Goal: Task Accomplishment & Management: Manage account settings

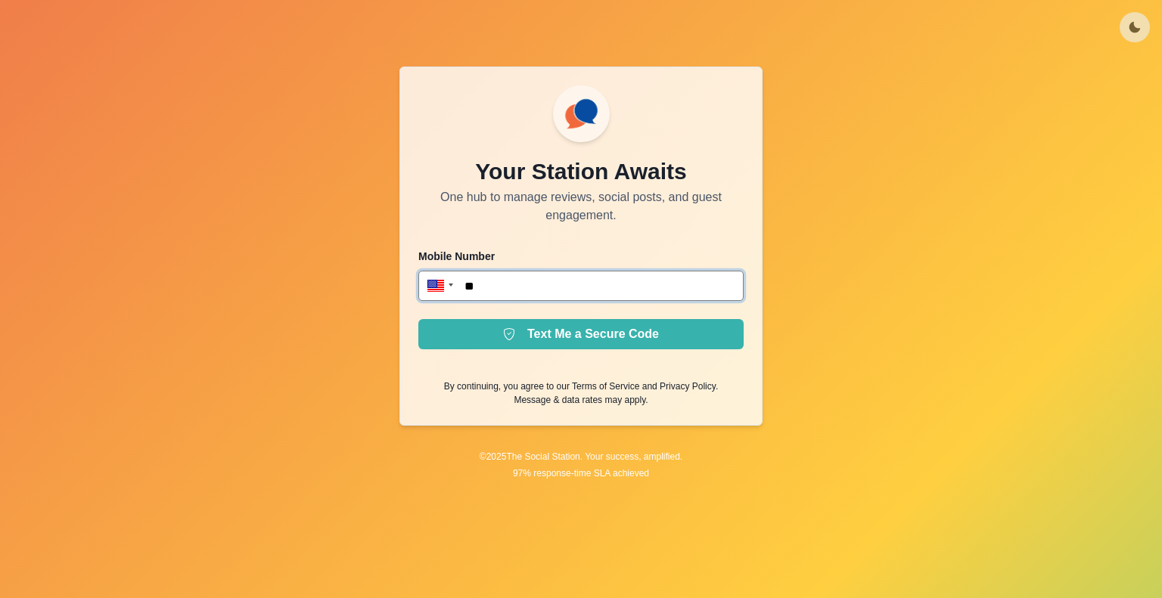
click at [561, 284] on input "**" at bounding box center [580, 286] width 325 height 30
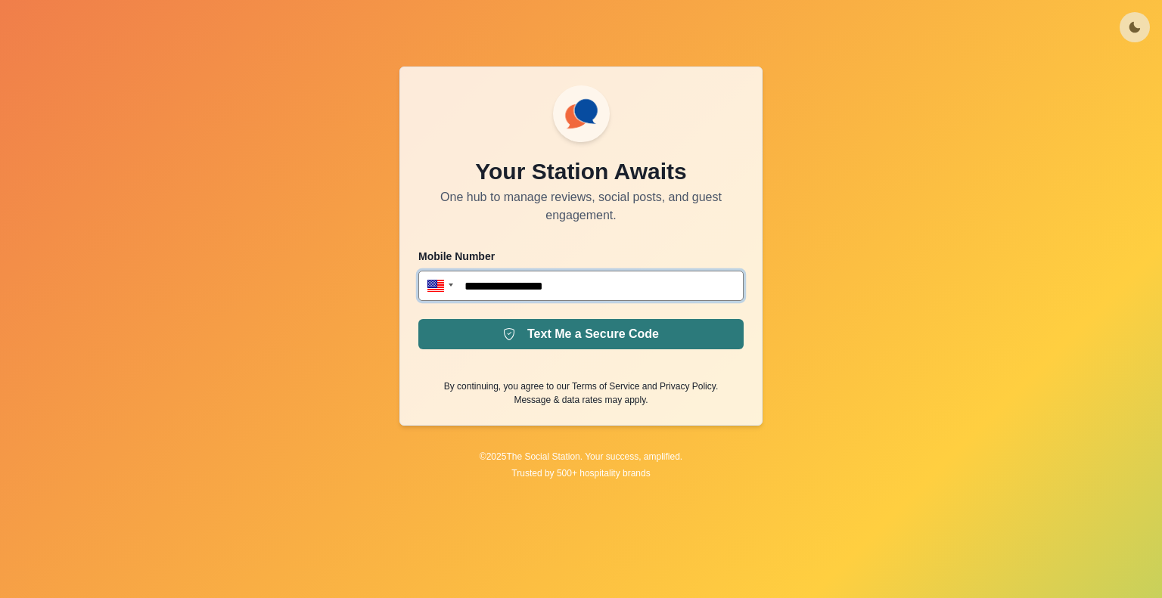
type input "**********"
click at [578, 340] on button "Text Me a Secure Code" at bounding box center [580, 334] width 325 height 30
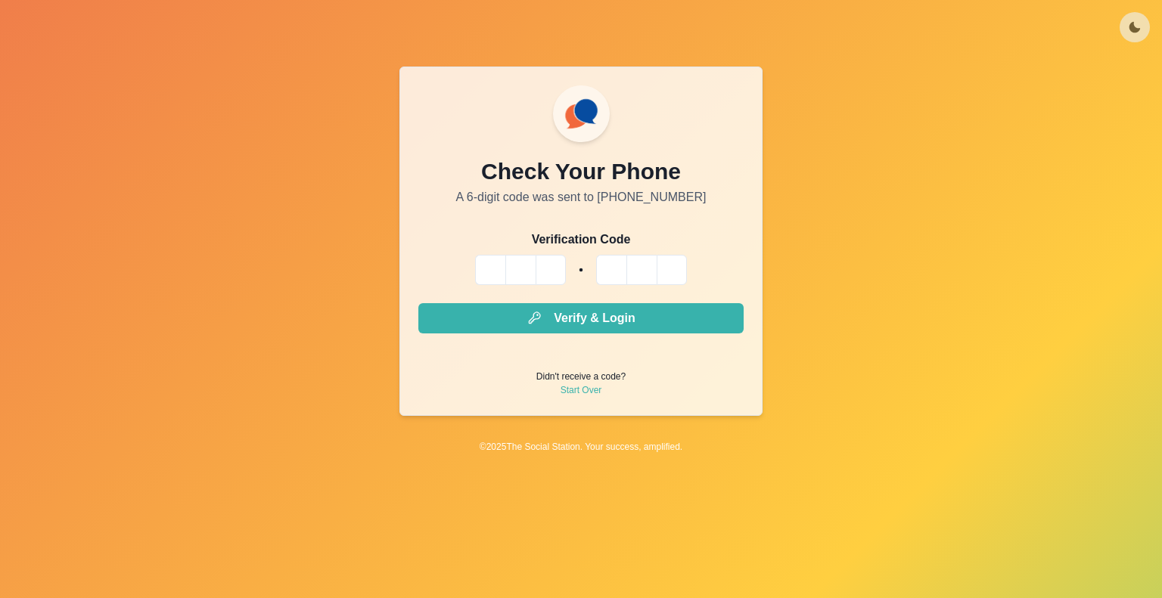
click at [506, 267] on input "Please enter your pin code" at bounding box center [520, 270] width 30 height 30
click at [484, 264] on input "Please enter your pin code" at bounding box center [490, 270] width 30 height 30
type input "*"
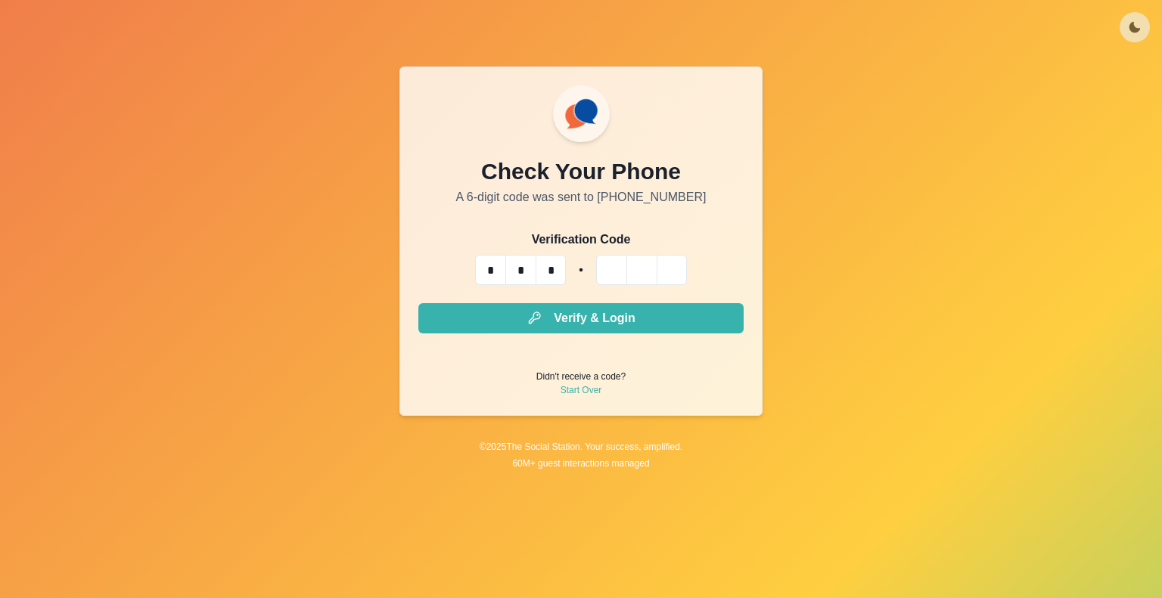
type input "*"
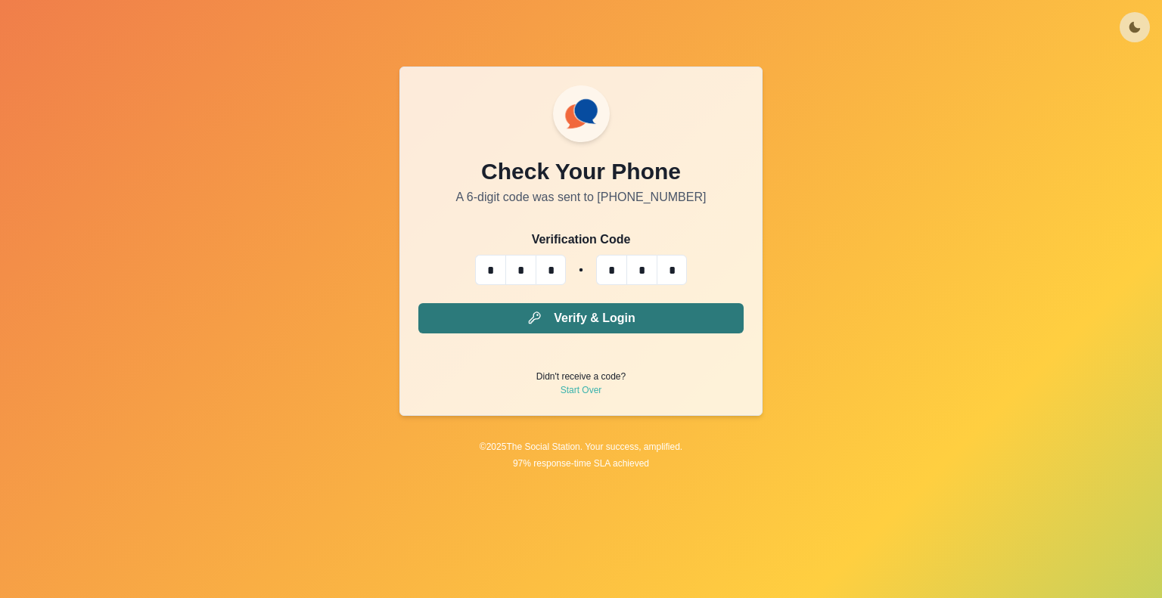
type input "*"
click at [611, 317] on button "Verify & Login" at bounding box center [580, 318] width 325 height 30
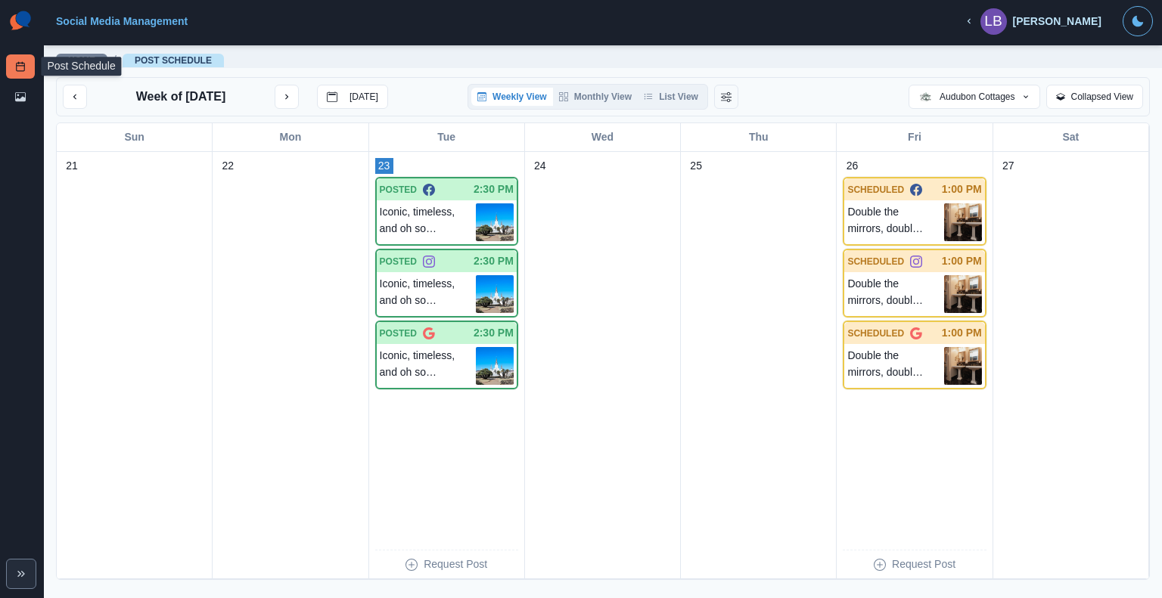
click at [20, 60] on link "Post Schedule" at bounding box center [20, 66] width 29 height 24
click at [410, 352] on p "Iconic, timeless, and oh so [GEOGRAPHIC_DATA]. [PERSON_NAME][GEOGRAPHIC_DATA] i…" at bounding box center [428, 366] width 96 height 38
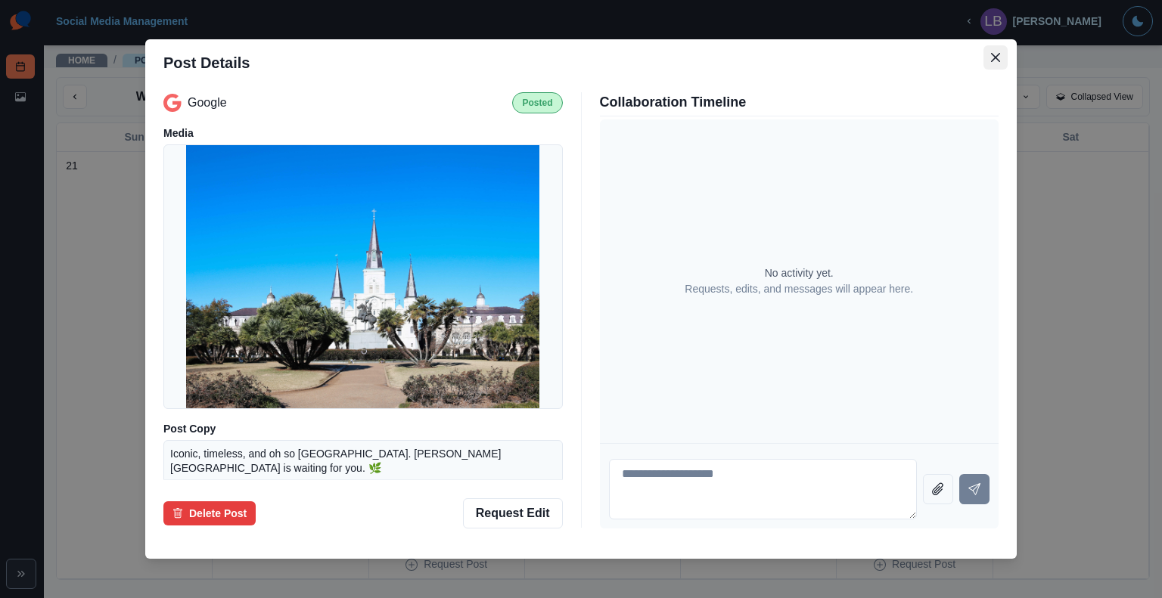
click at [984, 49] on button "Close" at bounding box center [996, 57] width 24 height 24
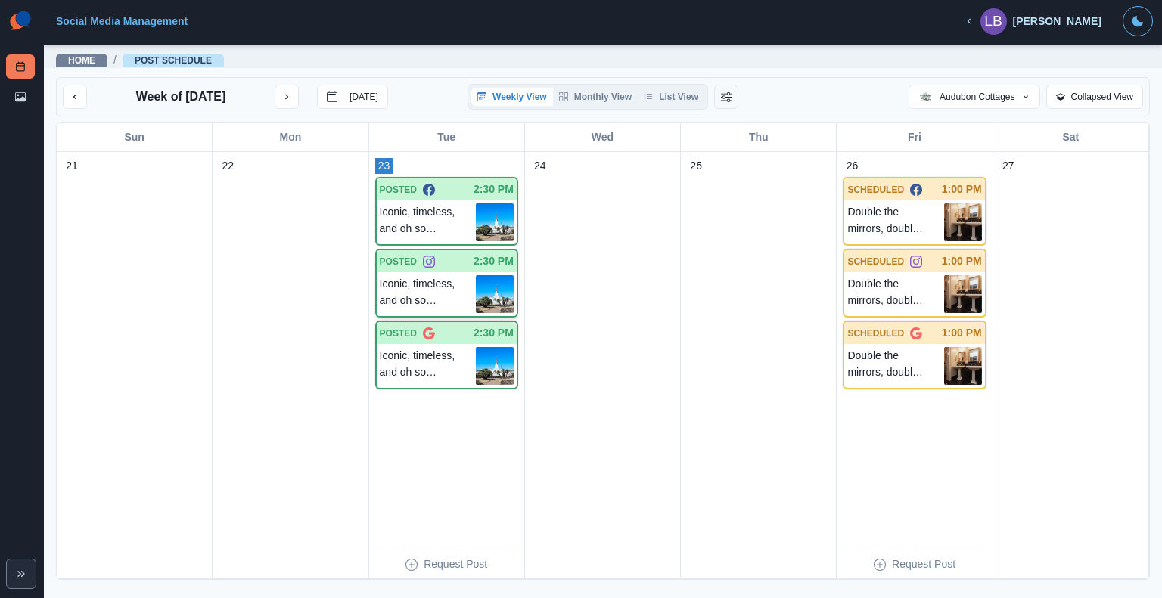
click at [427, 282] on p "Iconic, timeless, and oh so [GEOGRAPHIC_DATA]. [PERSON_NAME][GEOGRAPHIC_DATA] i…" at bounding box center [428, 294] width 96 height 38
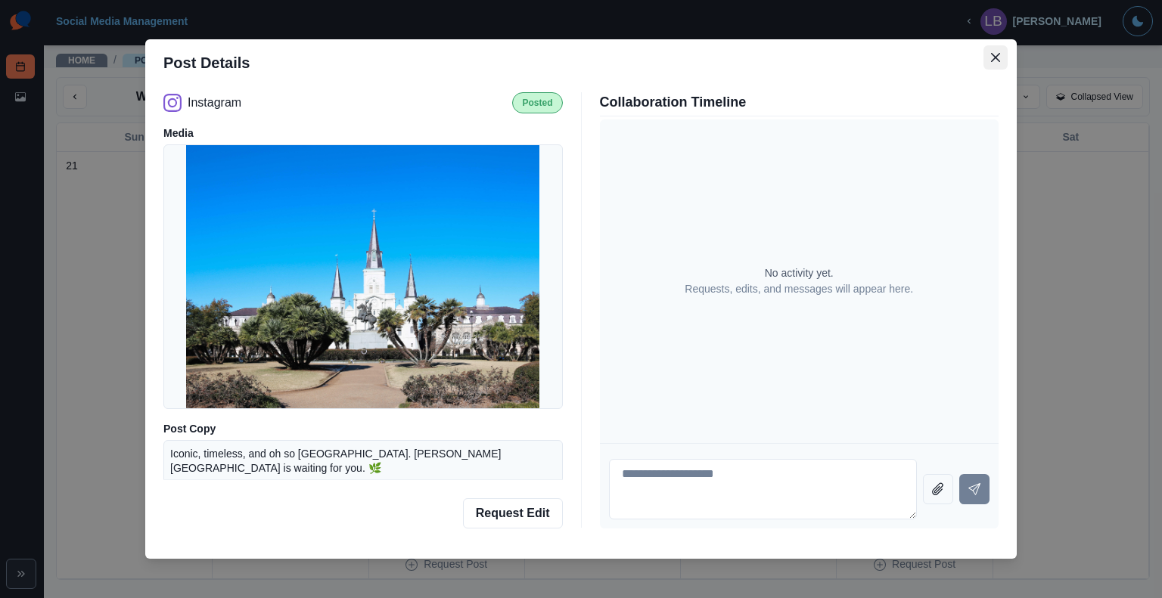
click at [997, 51] on button "Close" at bounding box center [996, 57] width 24 height 24
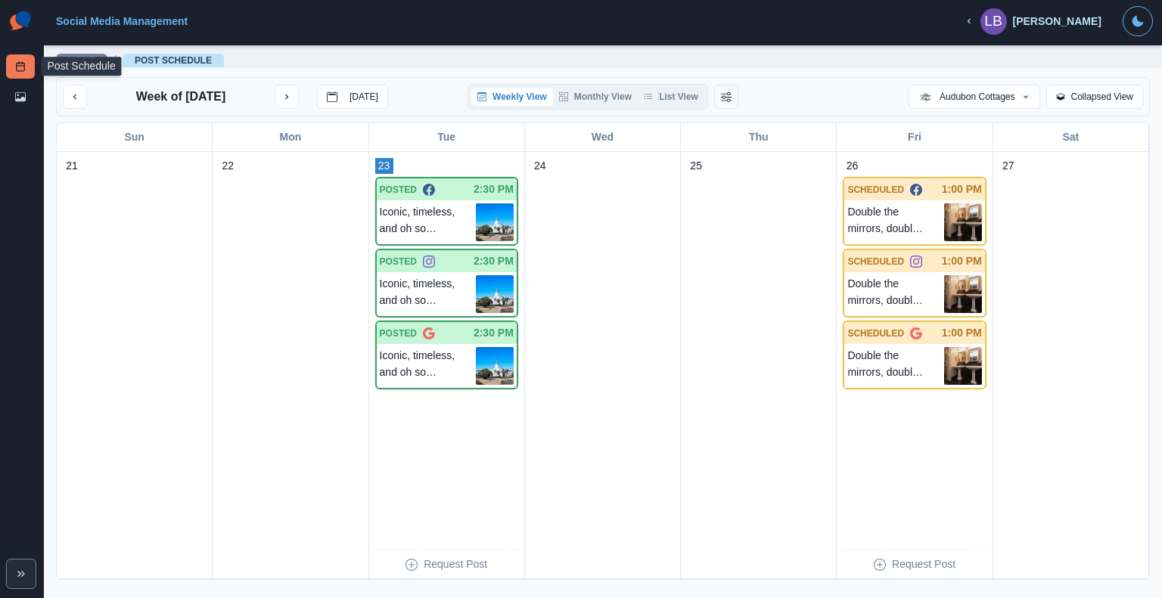
click at [23, 65] on icon at bounding box center [20, 66] width 11 height 11
click at [1035, 95] on button "Audubon Cottages" at bounding box center [974, 97] width 131 height 24
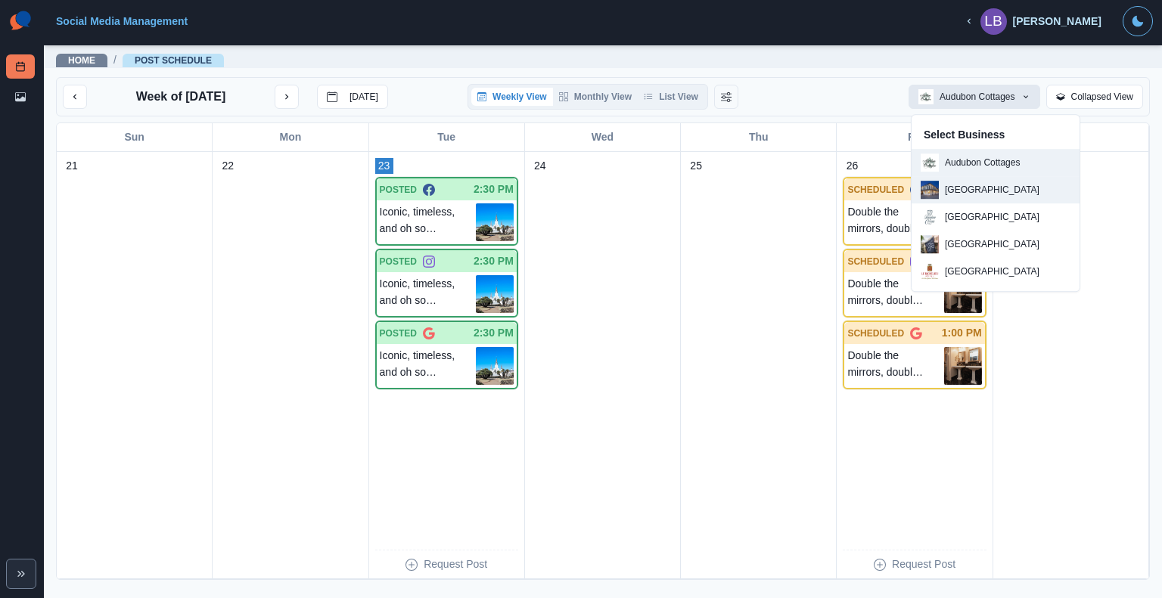
click at [1027, 191] on p "[GEOGRAPHIC_DATA]" at bounding box center [992, 190] width 95 height 14
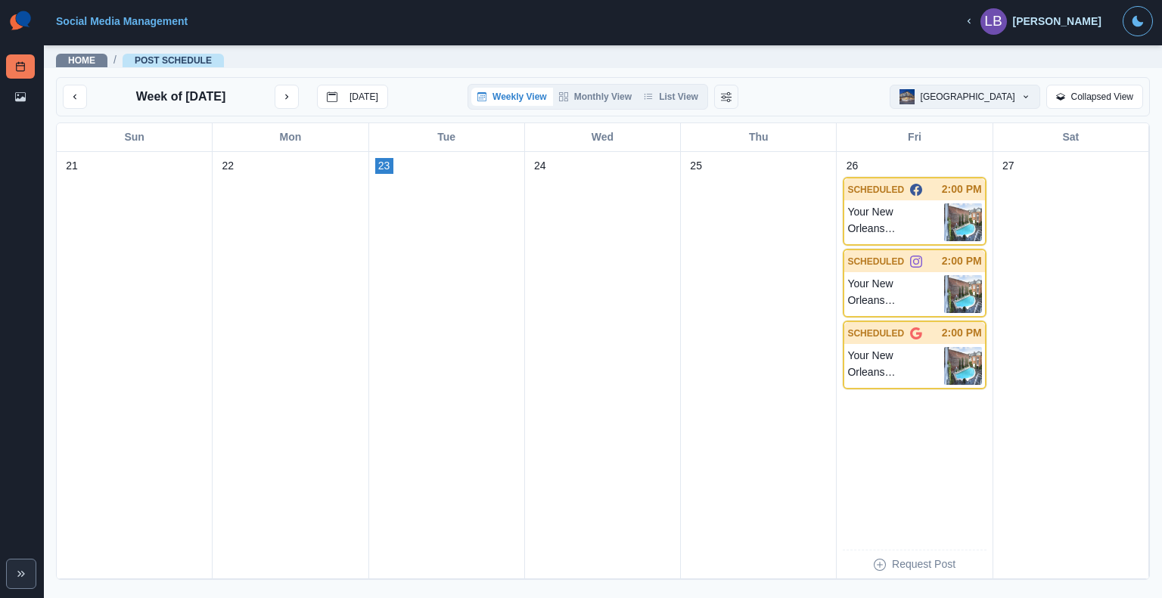
click at [1019, 95] on button "[GEOGRAPHIC_DATA]" at bounding box center [965, 97] width 151 height 24
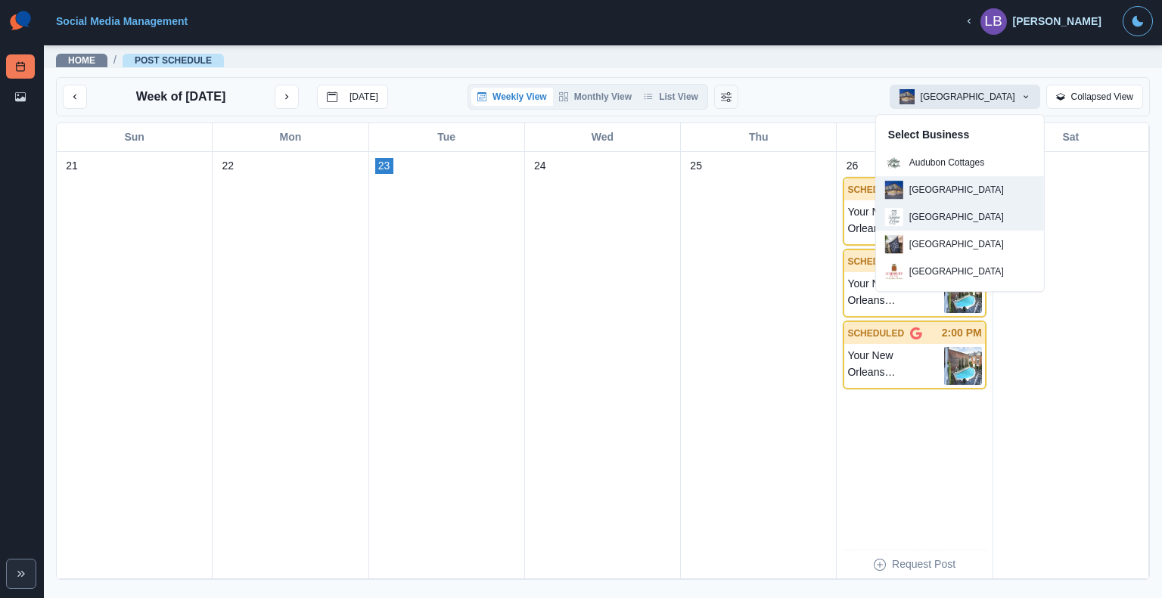
click at [990, 218] on p "[GEOGRAPHIC_DATA]" at bounding box center [956, 217] width 95 height 14
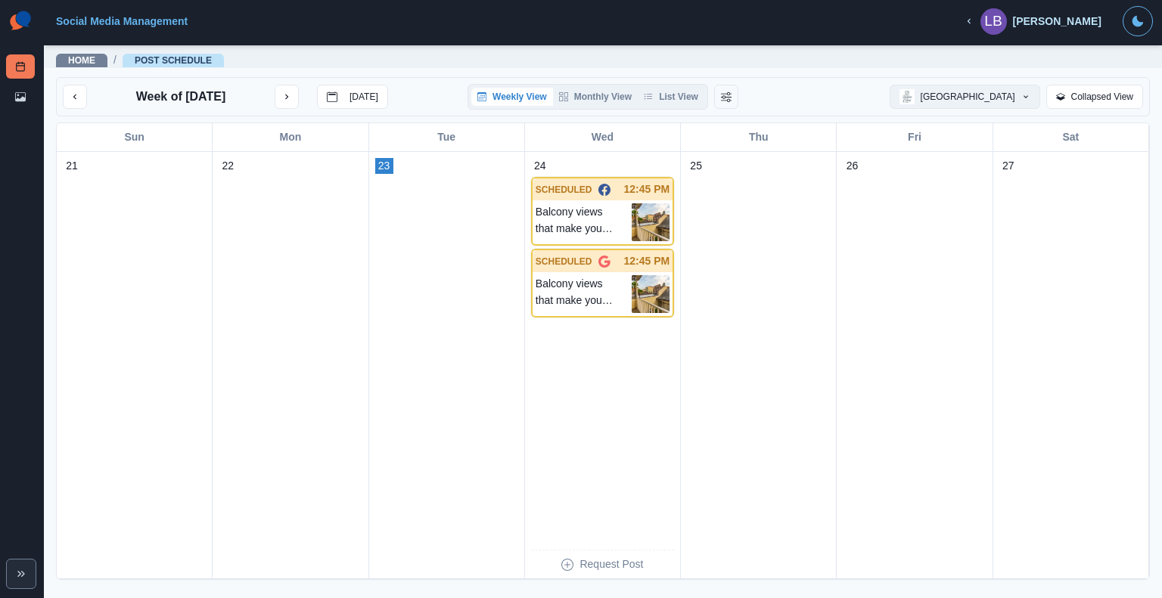
click at [1009, 95] on button "[GEOGRAPHIC_DATA]" at bounding box center [965, 97] width 151 height 24
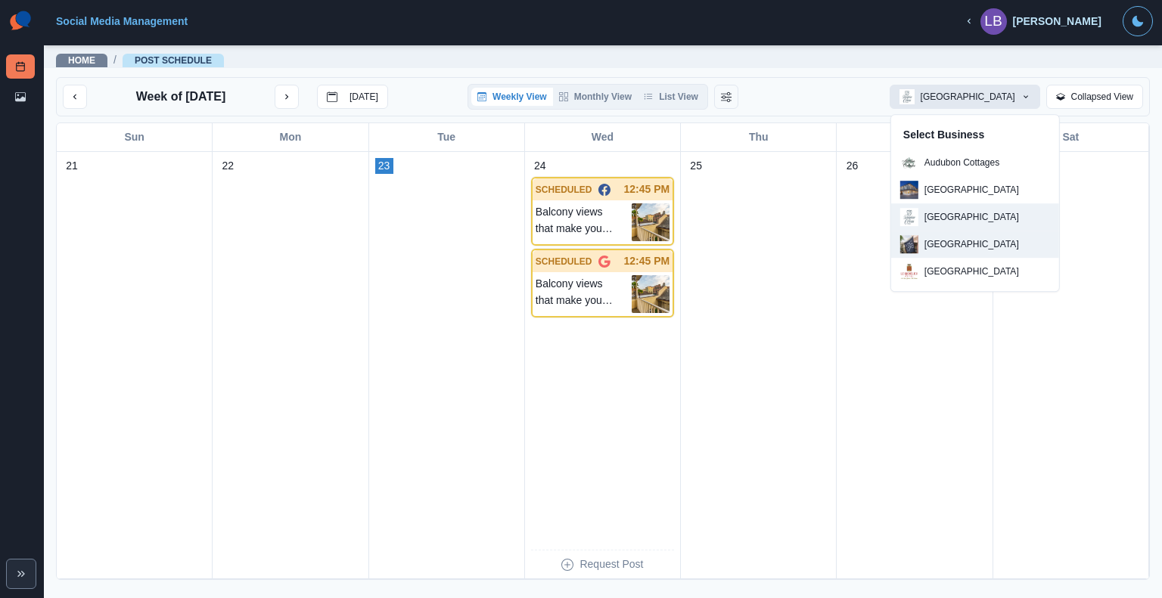
click at [960, 244] on p "[GEOGRAPHIC_DATA]" at bounding box center [972, 245] width 95 height 14
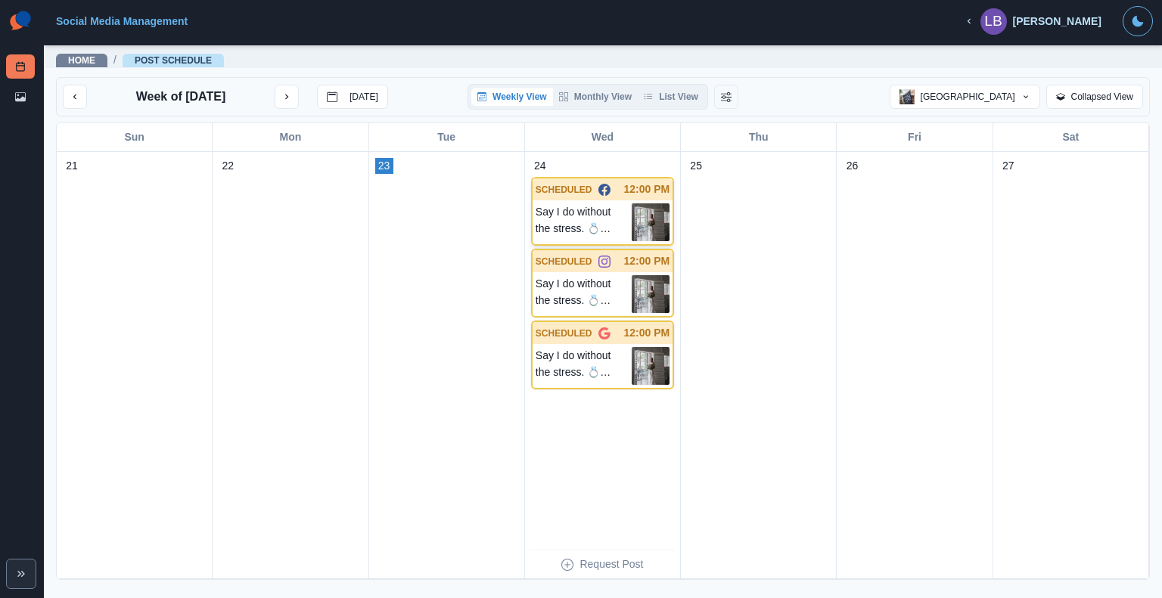
click at [559, 219] on p "Say I do without the stress. 💍 Let us help you plan a beautiful, intimate celeb…" at bounding box center [584, 223] width 96 height 38
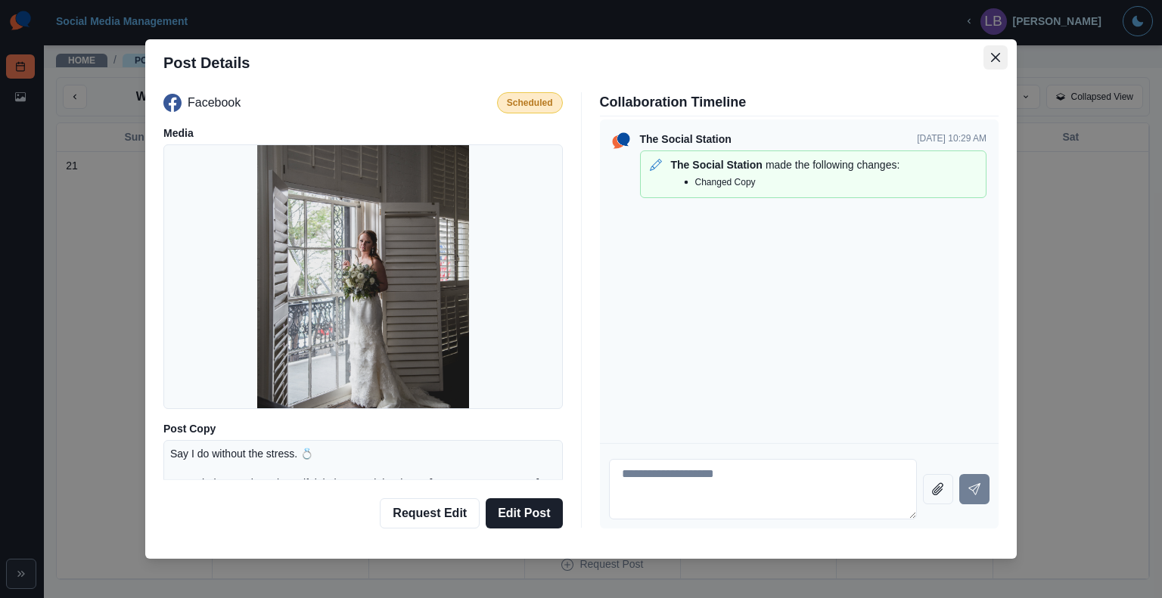
click at [991, 60] on icon "Close" at bounding box center [995, 57] width 9 height 9
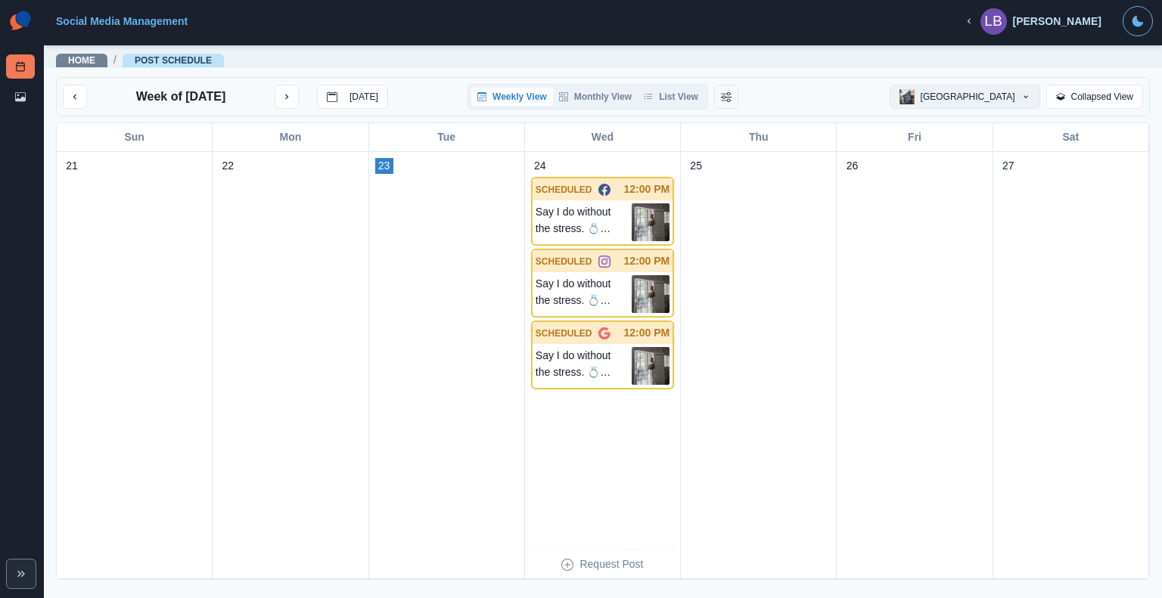
click at [1030, 95] on icon "button" at bounding box center [1025, 96] width 9 height 9
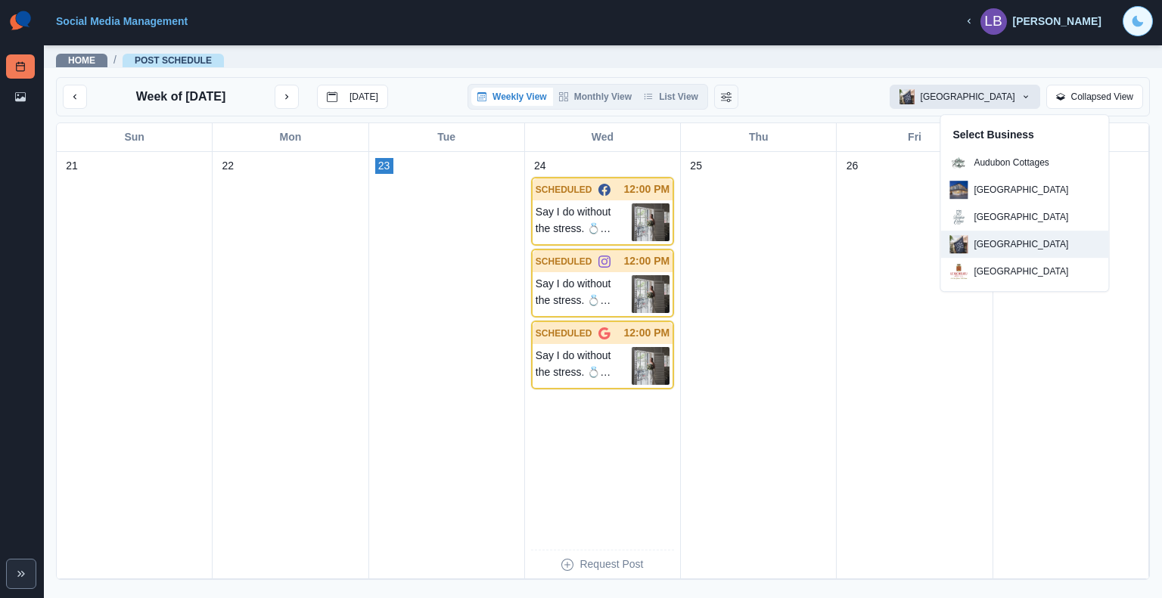
click at [1144, 20] on button "Toggle Mode" at bounding box center [1138, 21] width 30 height 30
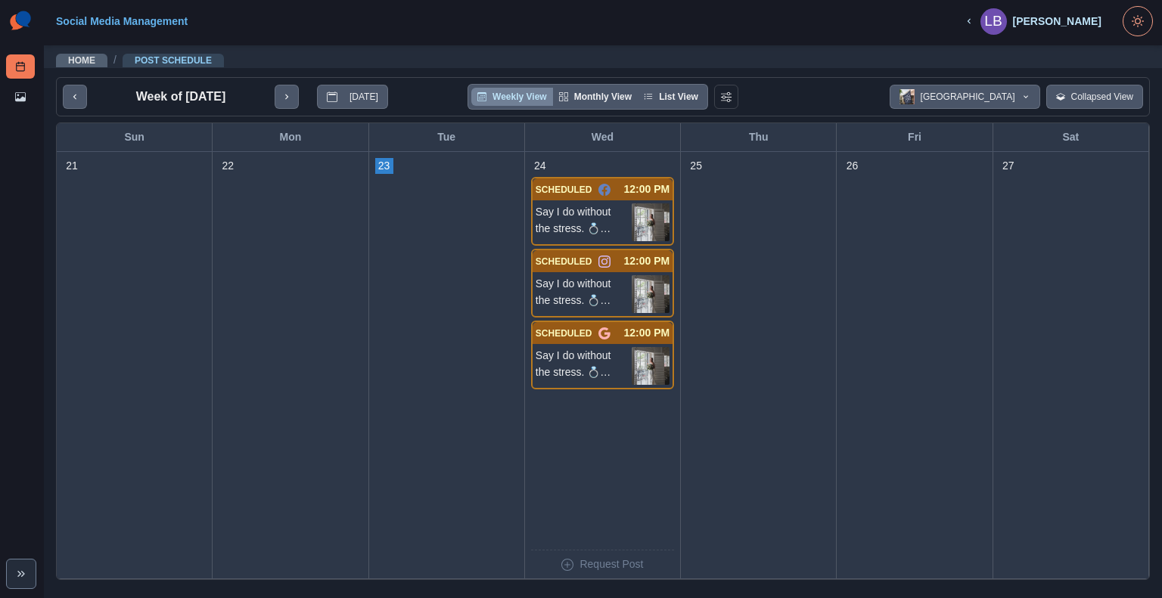
click at [1065, 26] on div "[PERSON_NAME]" at bounding box center [1057, 21] width 89 height 13
click at [950, 20] on button "Logout" at bounding box center [949, 21] width 54 height 24
